Goal: Information Seeking & Learning: Learn about a topic

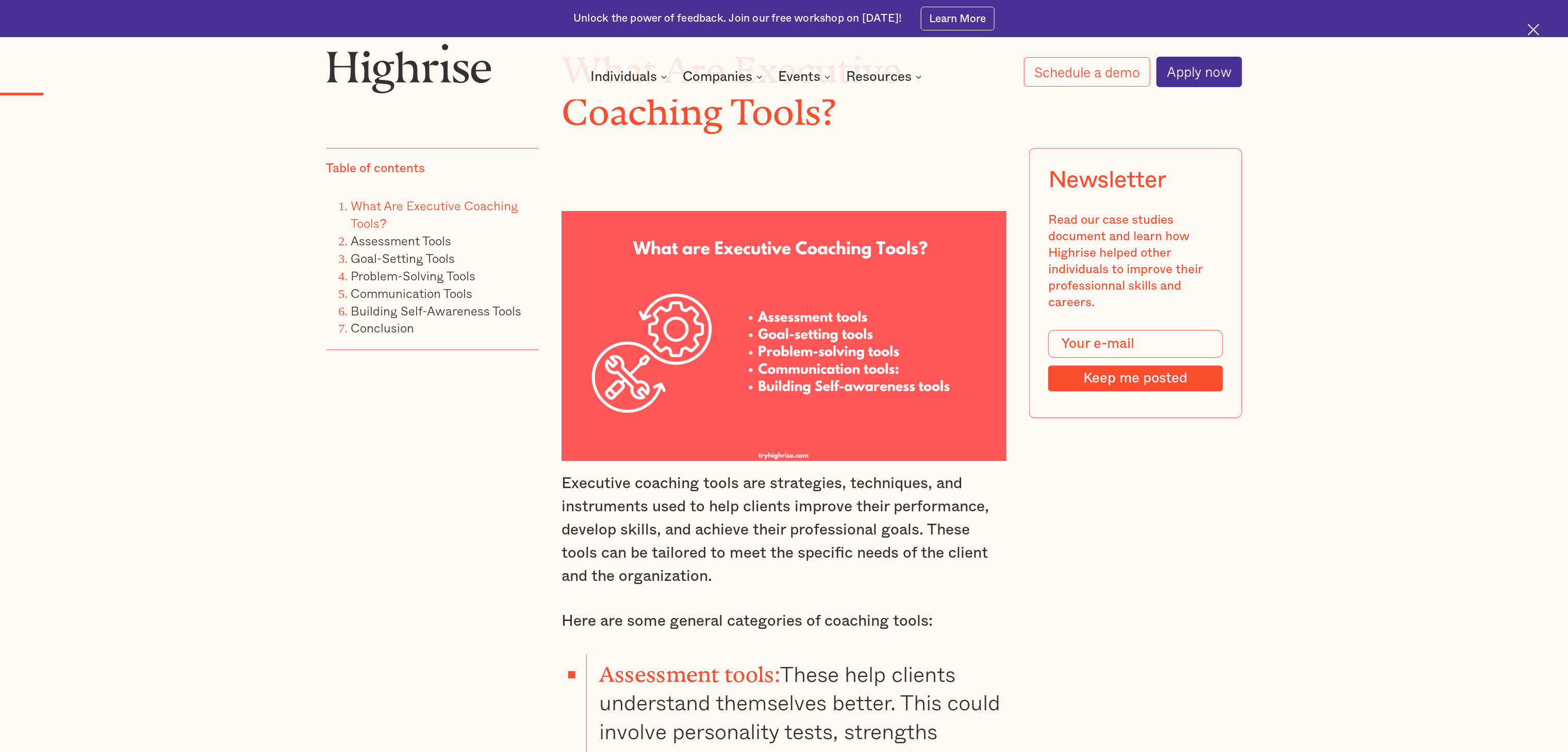
scroll to position [1547, 0]
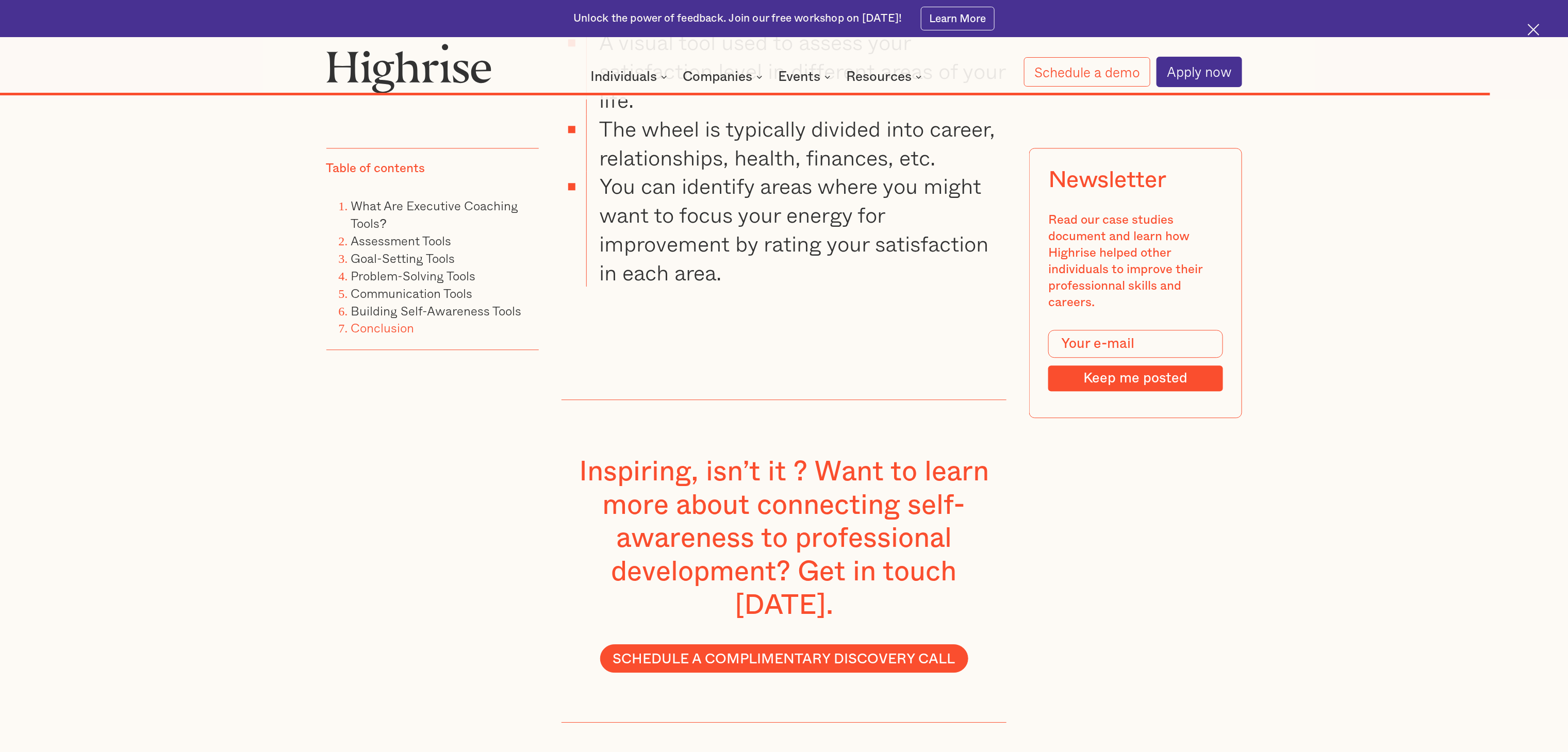
scroll to position [17729, 0]
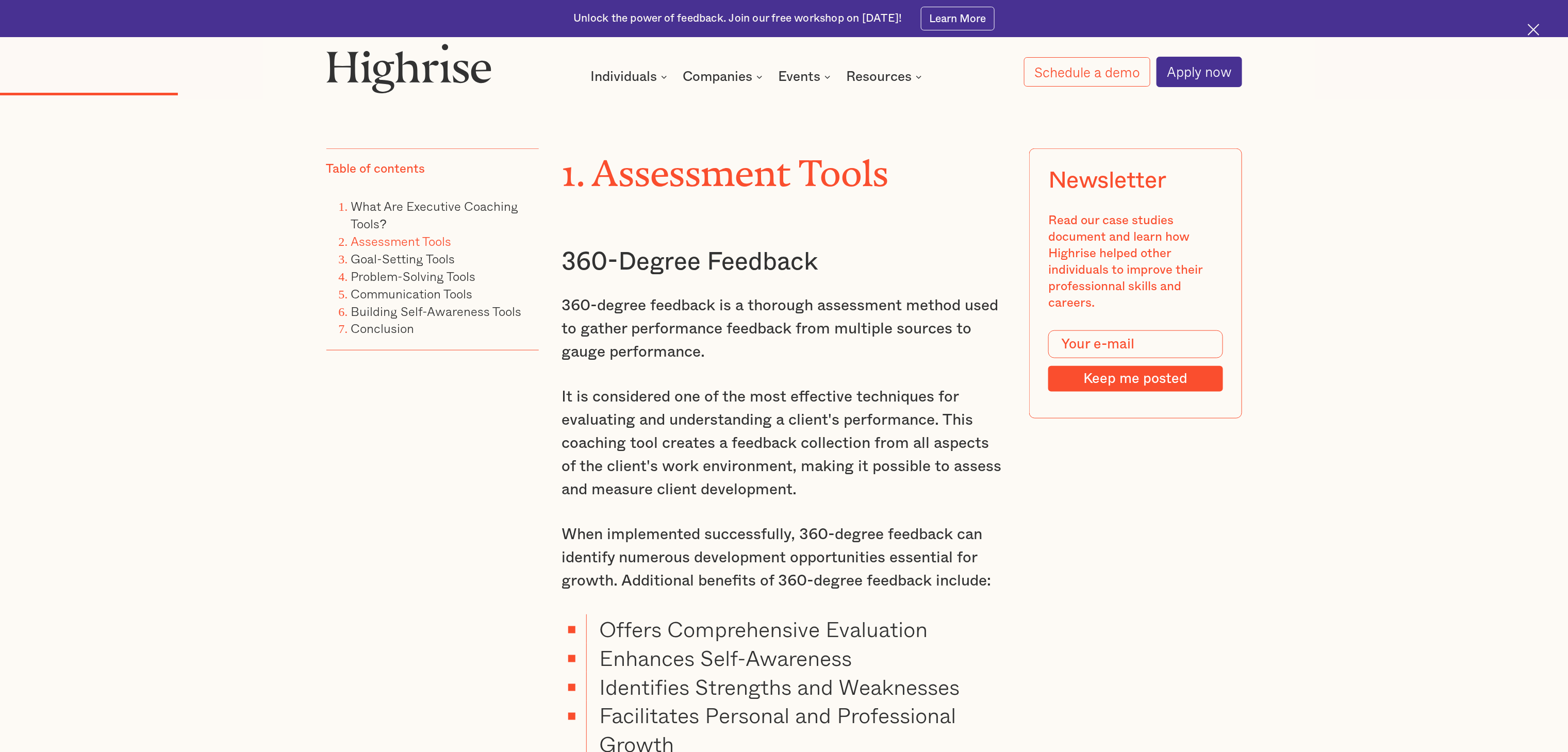
scroll to position [3092, 0]
